Goal: Task Accomplishment & Management: Manage account settings

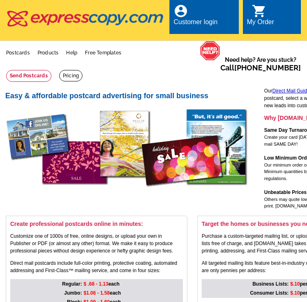
click at [195, 21] on div "Customer login" at bounding box center [196, 23] width 44 height 11
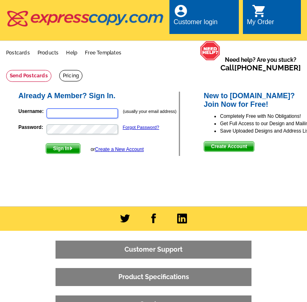
click at [79, 112] on input "Username:" at bounding box center [83, 113] width 72 height 10
type input "[EMAIL_ADDRESS][DOMAIN_NAME]"
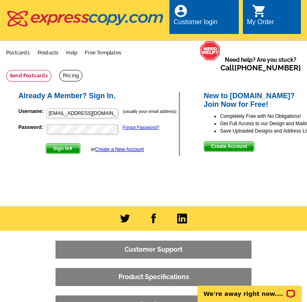
click at [67, 149] on span "Sign In" at bounding box center [63, 148] width 34 height 10
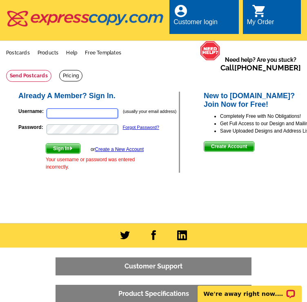
click at [79, 115] on input "Username:" at bounding box center [83, 113] width 72 height 10
click at [83, 117] on input "Username:" at bounding box center [83, 113] width 72 height 10
drag, startPoint x: 29, startPoint y: 146, endPoint x: 39, endPoint y: 134, distance: 15.1
click at [30, 145] on form "Username: [PERSON_NAME] (usually your email address) Password: Forgot Password?…" at bounding box center [98, 137] width 161 height 67
click at [71, 112] on input "paula" at bounding box center [83, 113] width 72 height 10
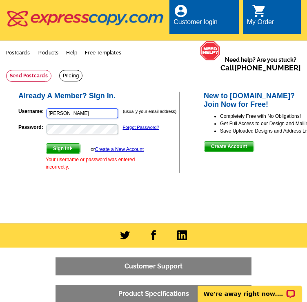
type input "paulapsre@gmail.com"
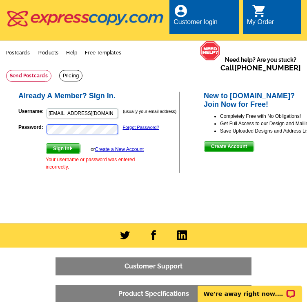
click at [46, 143] on button "Sign In" at bounding box center [63, 148] width 35 height 11
